Goal: Share content: Share content

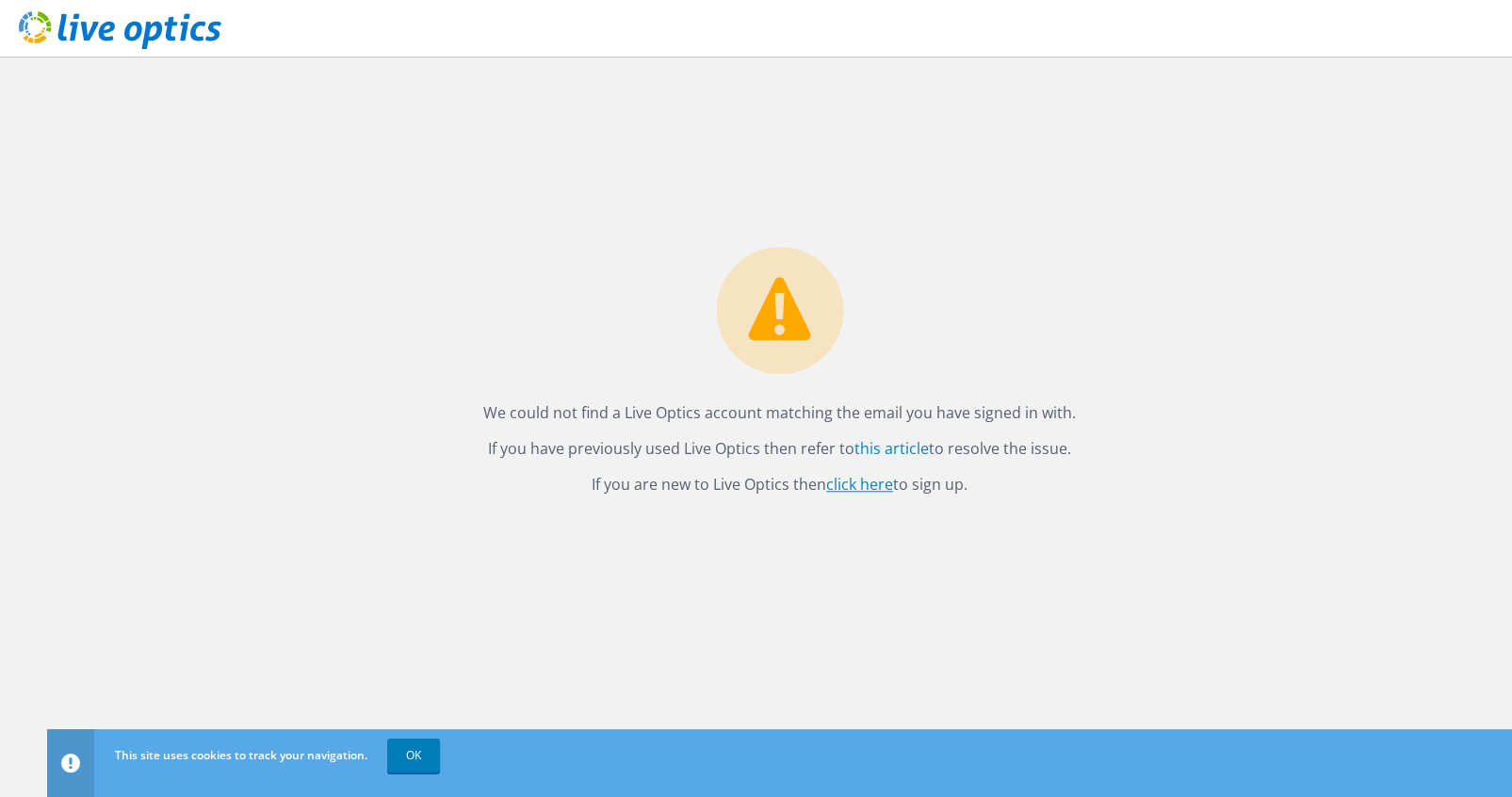
click at [851, 481] on link "click here" at bounding box center [859, 484] width 67 height 21
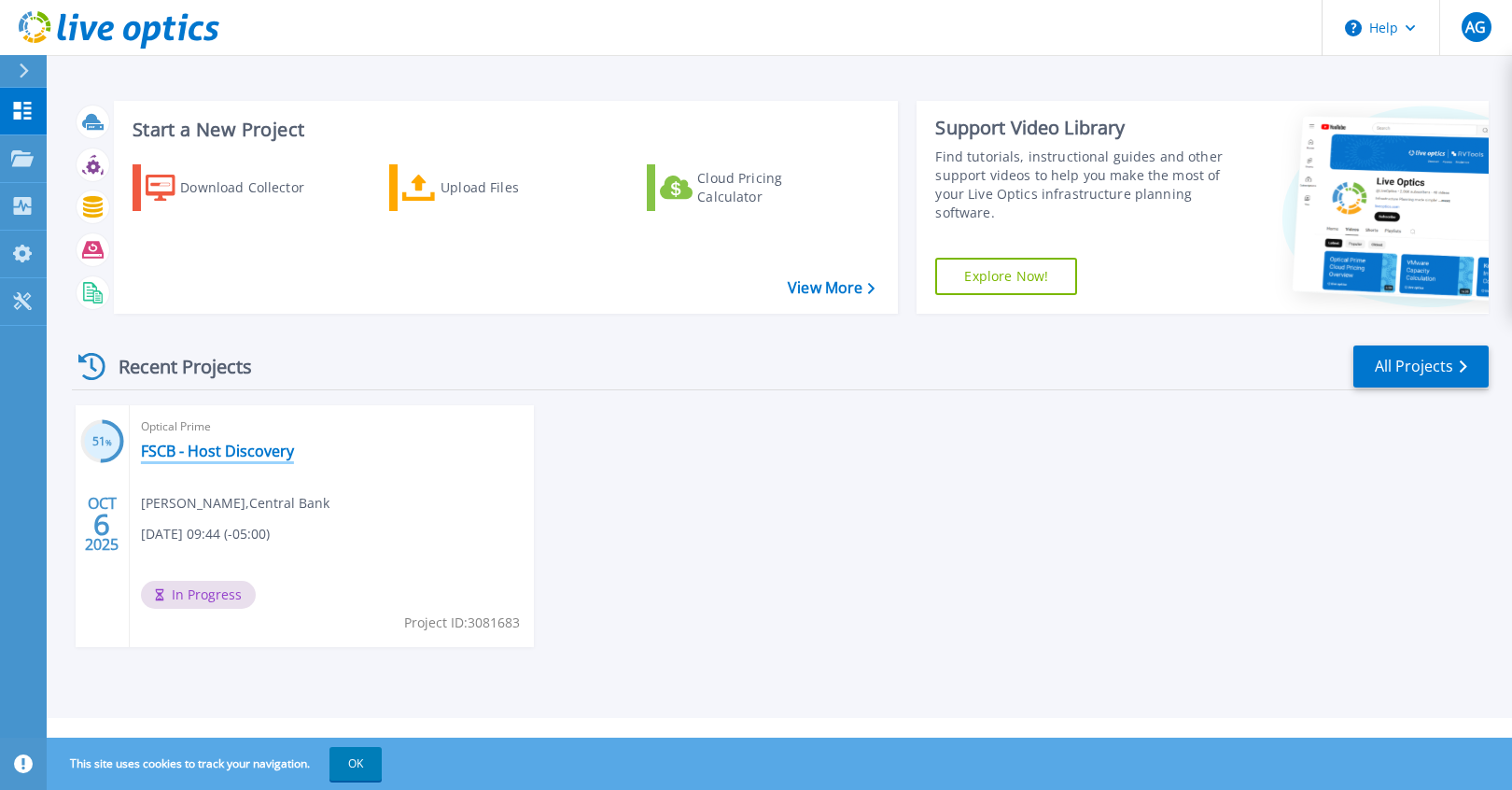
click at [187, 452] on link "FSCB - Host Discovery" at bounding box center [217, 450] width 153 height 19
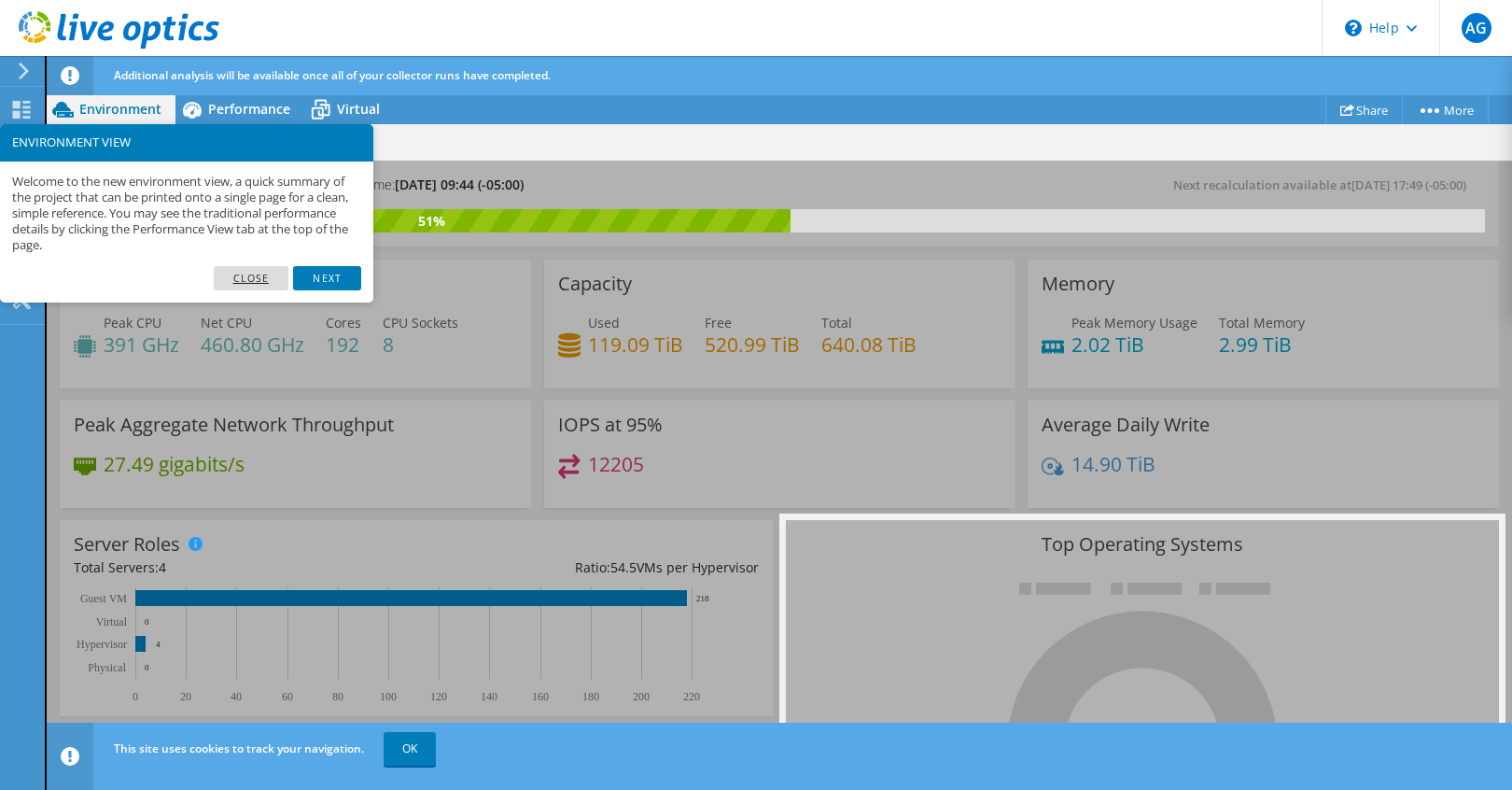
click at [259, 284] on link "Close" at bounding box center [252, 278] width 75 height 24
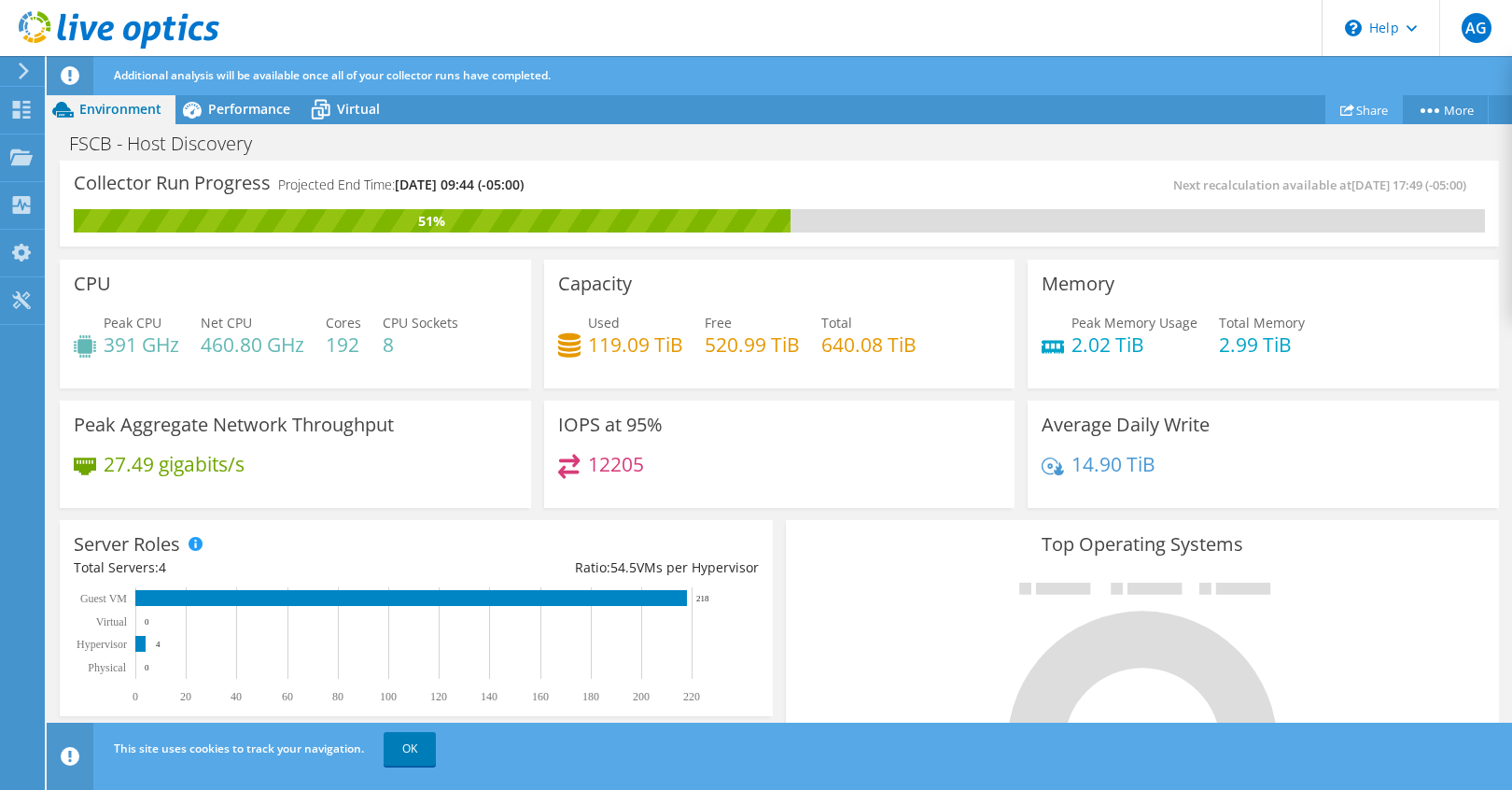
click at [1368, 104] on link "Share" at bounding box center [1363, 109] width 77 height 29
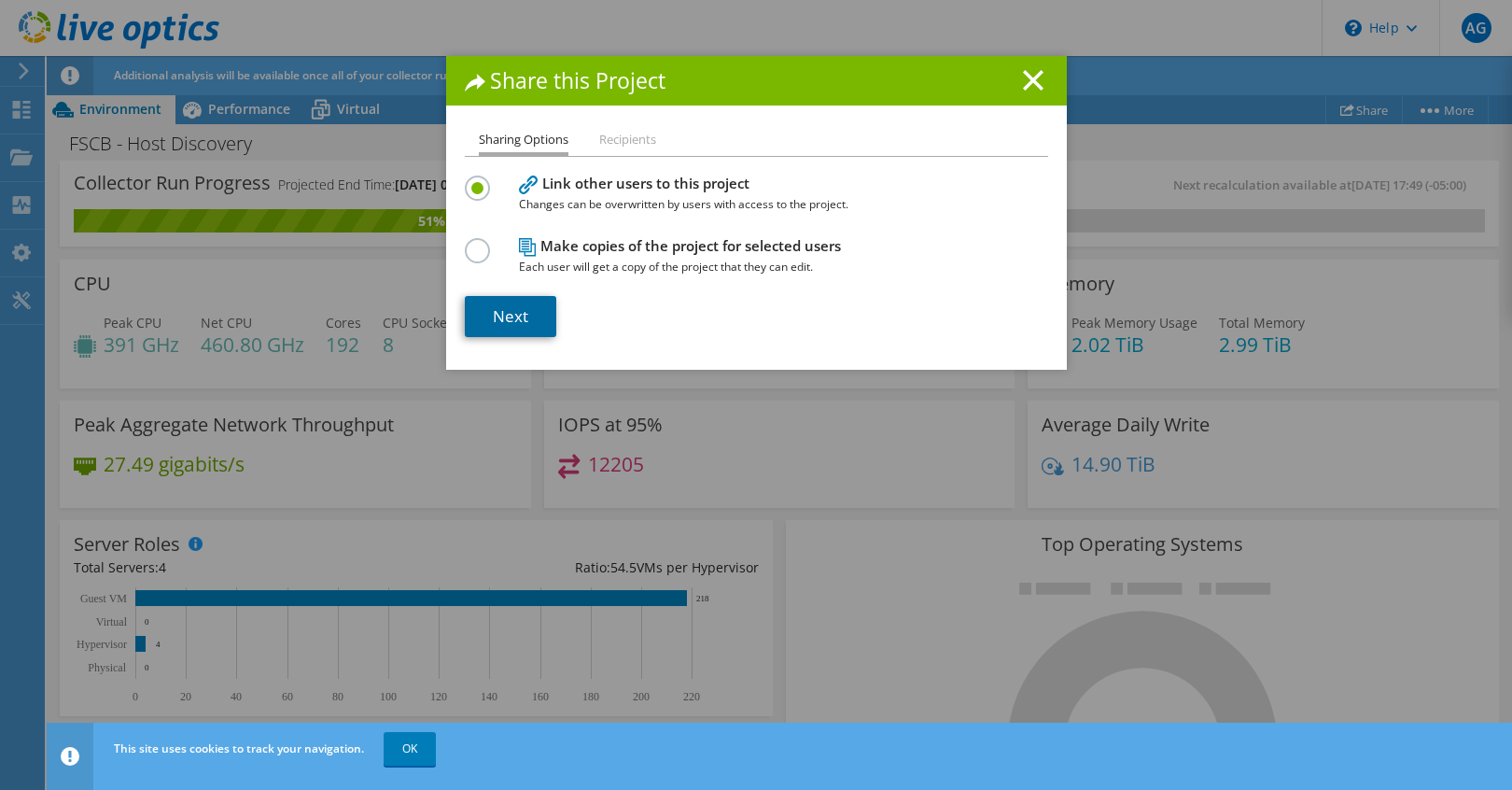
click at [492, 321] on link "Next" at bounding box center [510, 316] width 91 height 41
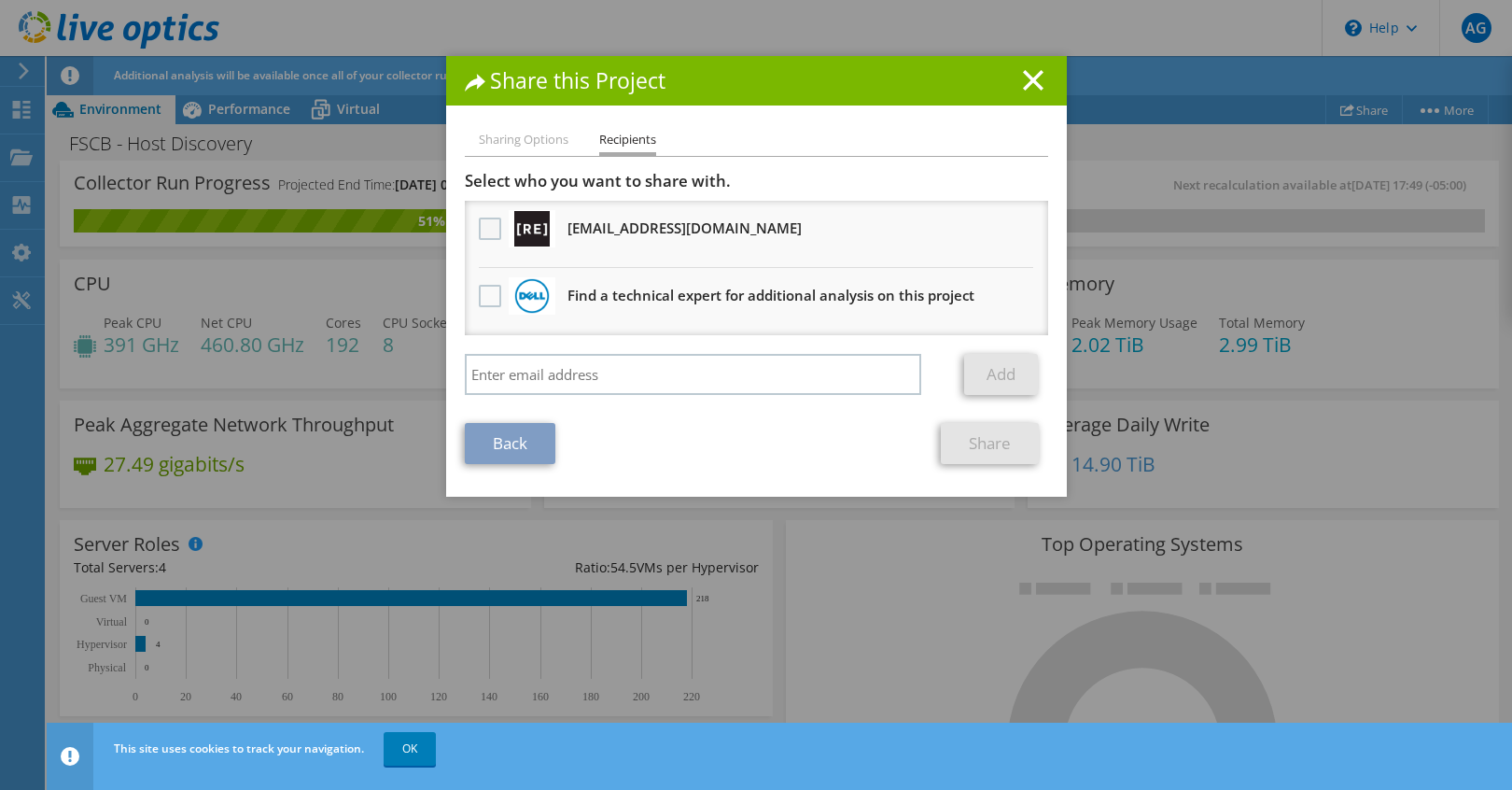
click at [484, 233] on label at bounding box center [491, 228] width 27 height 23
click at [0, 0] on input "checkbox" at bounding box center [0, 0] width 0 height 0
click at [985, 448] on link "Share" at bounding box center [989, 443] width 98 height 41
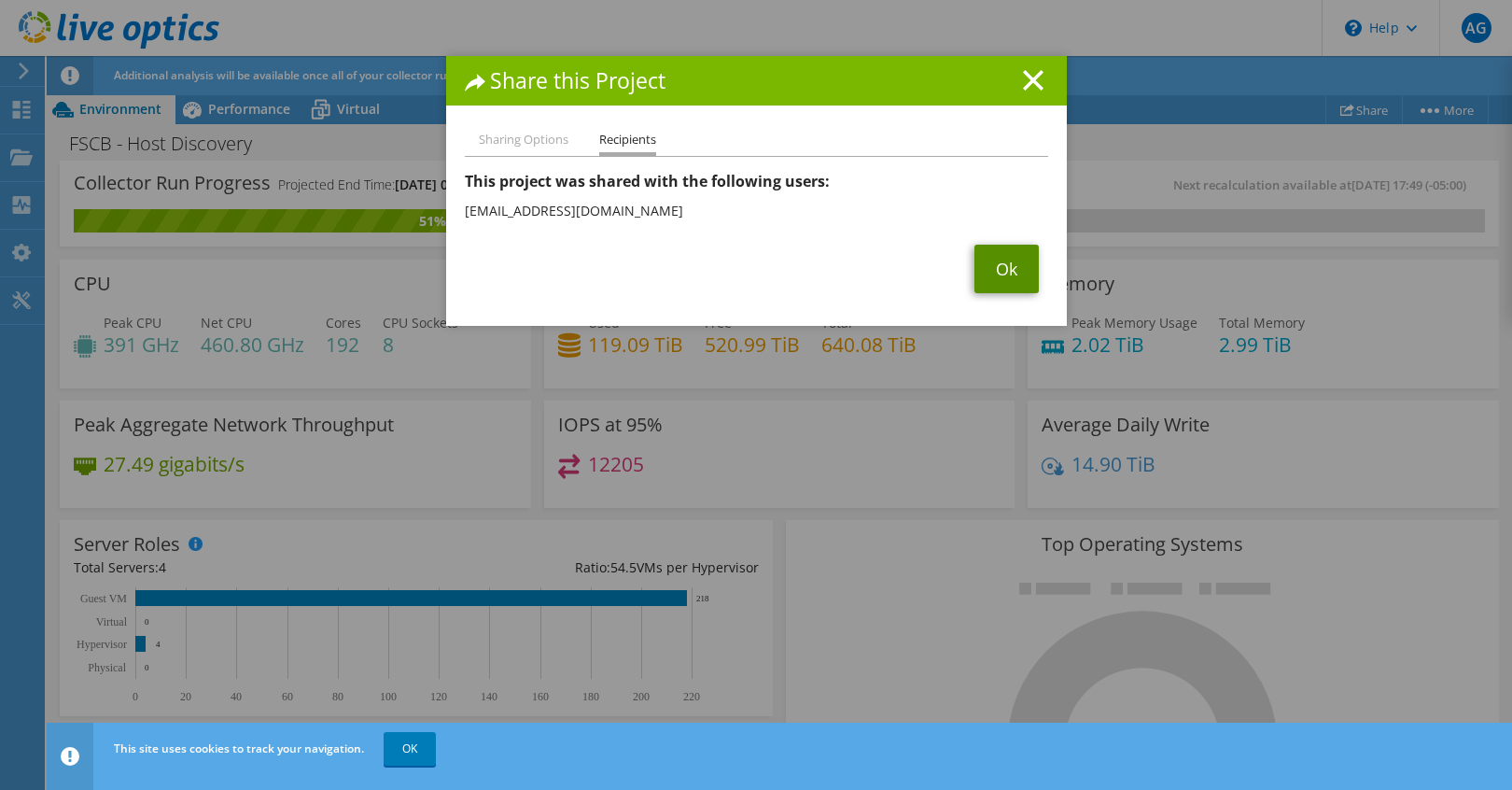
click at [1003, 268] on link "Ok" at bounding box center [1006, 269] width 64 height 49
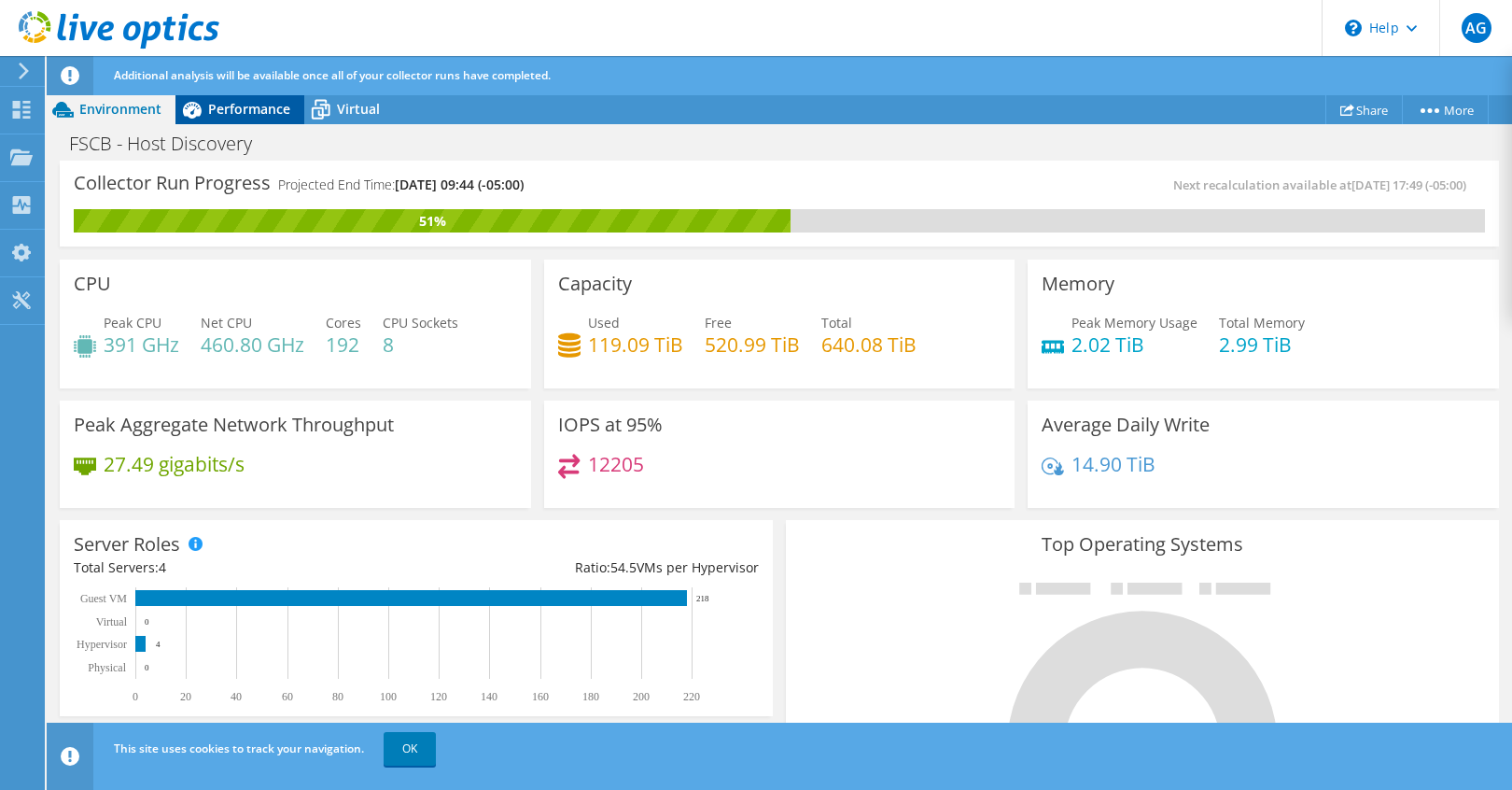
click at [228, 106] on span "Performance" at bounding box center [249, 109] width 82 height 18
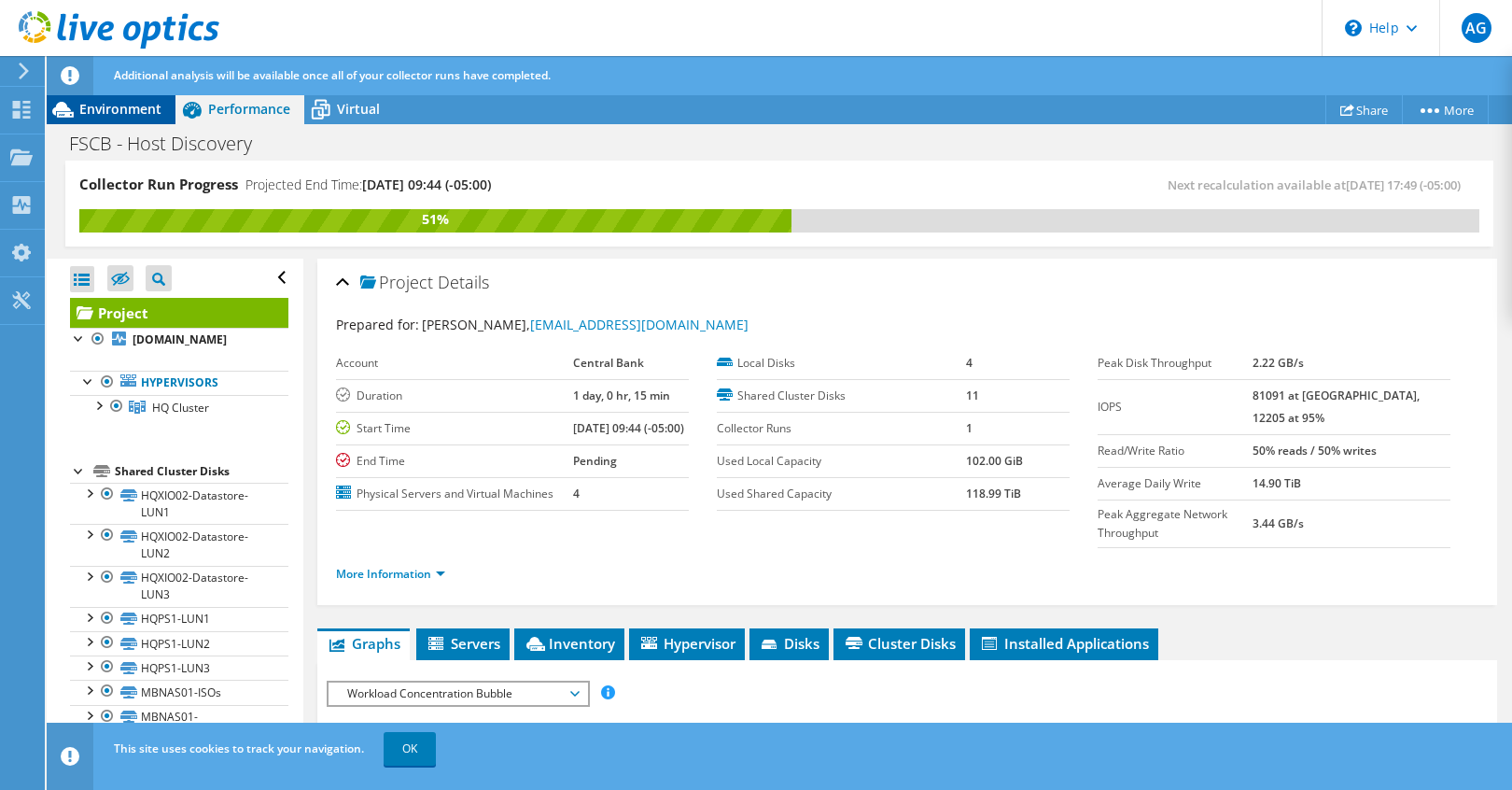
click at [112, 99] on div "Environment" at bounding box center [111, 109] width 129 height 30
